Goal: Check status: Check status

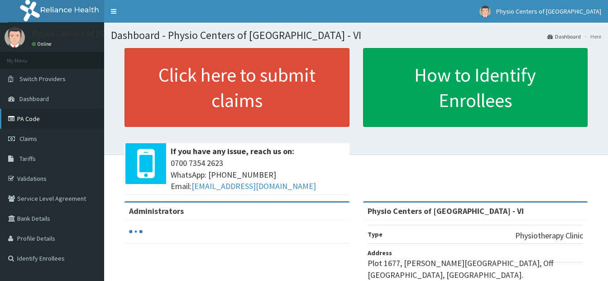
click at [41, 120] on link "PA Code" at bounding box center [52, 119] width 104 height 20
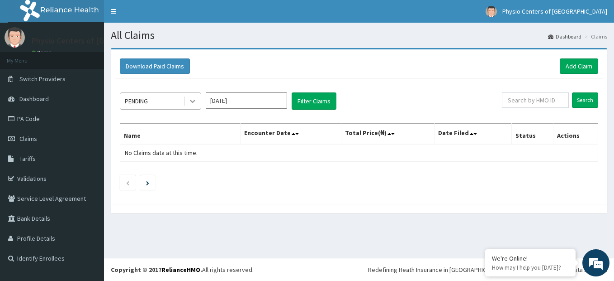
click at [191, 99] on icon at bounding box center [192, 100] width 9 height 9
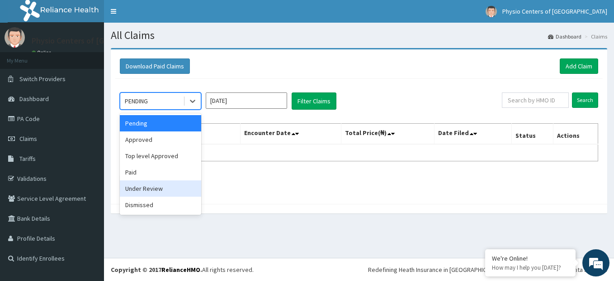
click at [167, 187] on div "Under Review" at bounding box center [160, 188] width 81 height 16
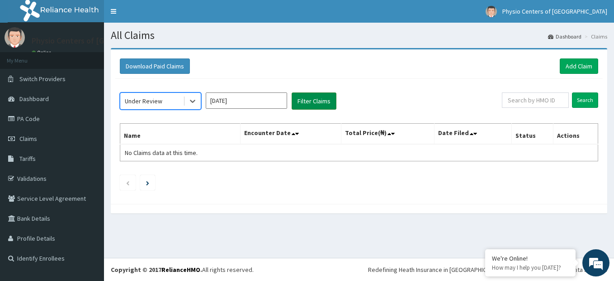
click at [315, 100] on button "Filter Claims" at bounding box center [314, 100] width 45 height 17
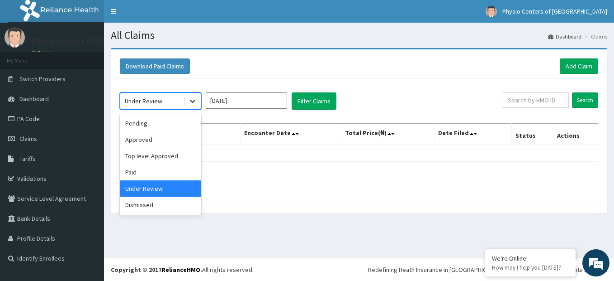
click at [191, 93] on div at bounding box center [193, 101] width 16 height 16
click at [165, 133] on div "Approved" at bounding box center [160, 139] width 81 height 16
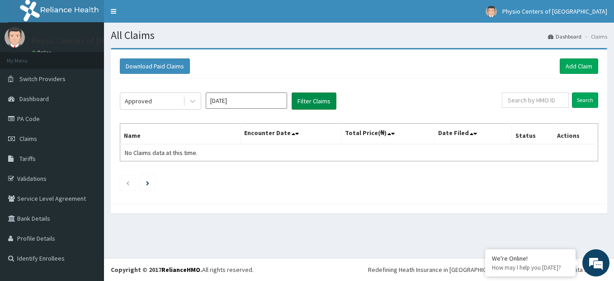
click at [308, 101] on button "Filter Claims" at bounding box center [314, 100] width 45 height 17
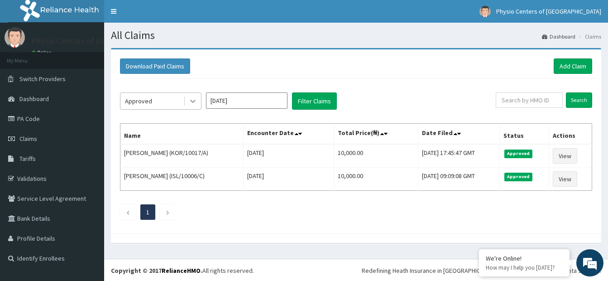
click at [192, 101] on icon at bounding box center [192, 101] width 5 height 3
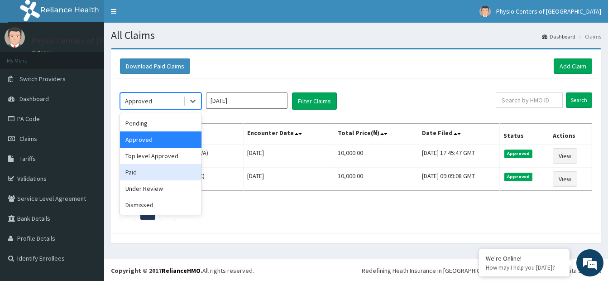
click at [146, 171] on div "Paid" at bounding box center [160, 172] width 81 height 16
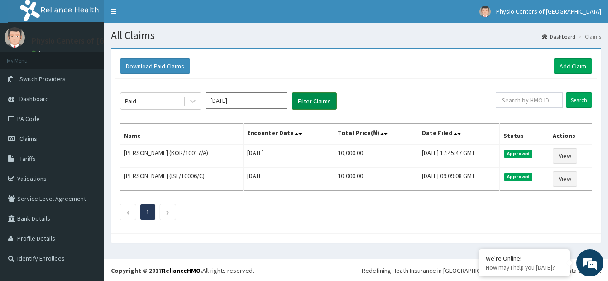
click at [324, 99] on button "Filter Claims" at bounding box center [314, 100] width 45 height 17
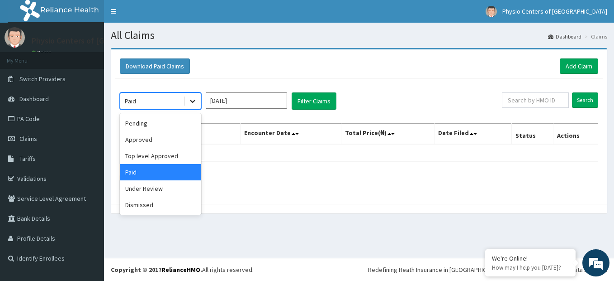
click at [193, 106] on div at bounding box center [193, 101] width 16 height 16
click at [156, 152] on div "Top level Approved" at bounding box center [160, 156] width 81 height 16
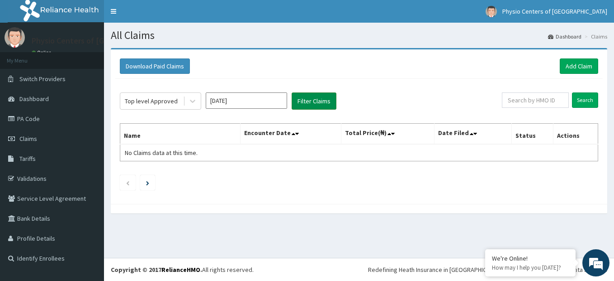
click at [320, 105] on button "Filter Claims" at bounding box center [314, 100] width 45 height 17
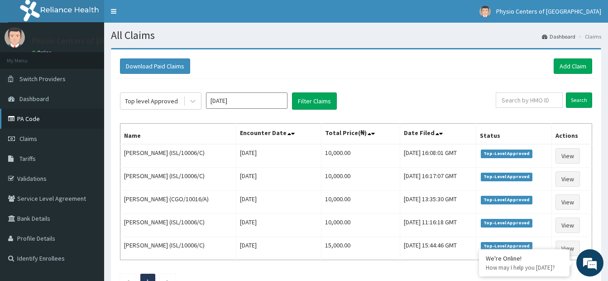
click at [35, 117] on link "PA Code" at bounding box center [52, 119] width 104 height 20
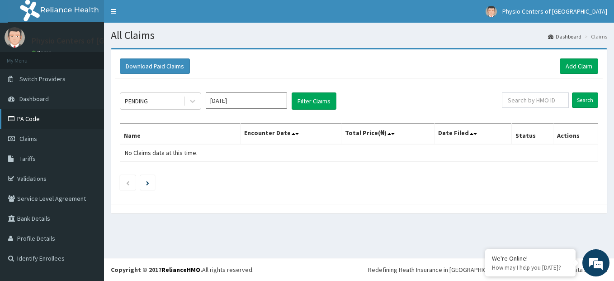
click at [37, 115] on link "PA Code" at bounding box center [52, 119] width 104 height 20
